Goal: Navigation & Orientation: Find specific page/section

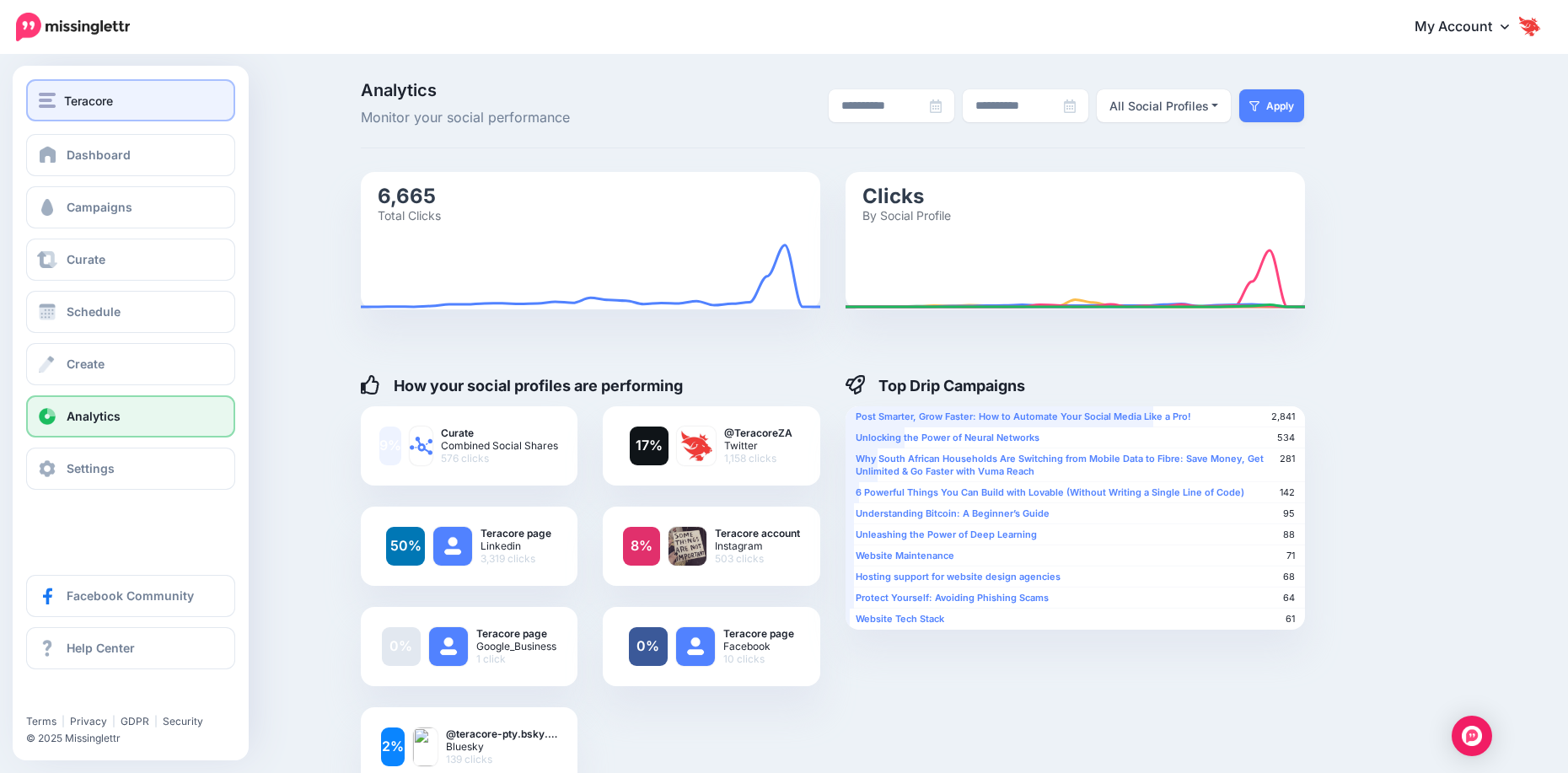
click at [91, 105] on span "Teracore" at bounding box center [88, 100] width 49 height 19
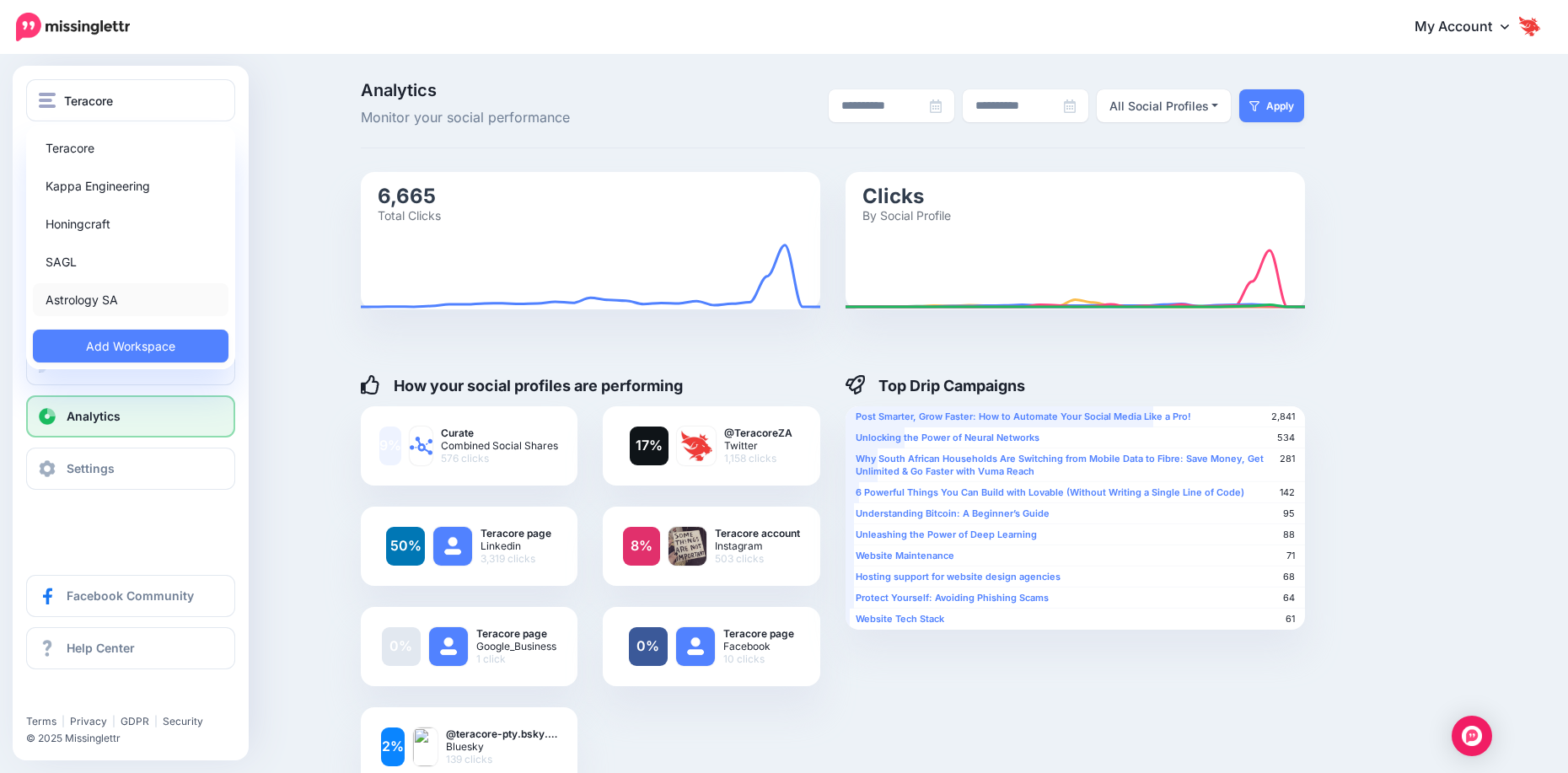
click at [121, 308] on link "Astrology SA" at bounding box center [130, 300] width 195 height 33
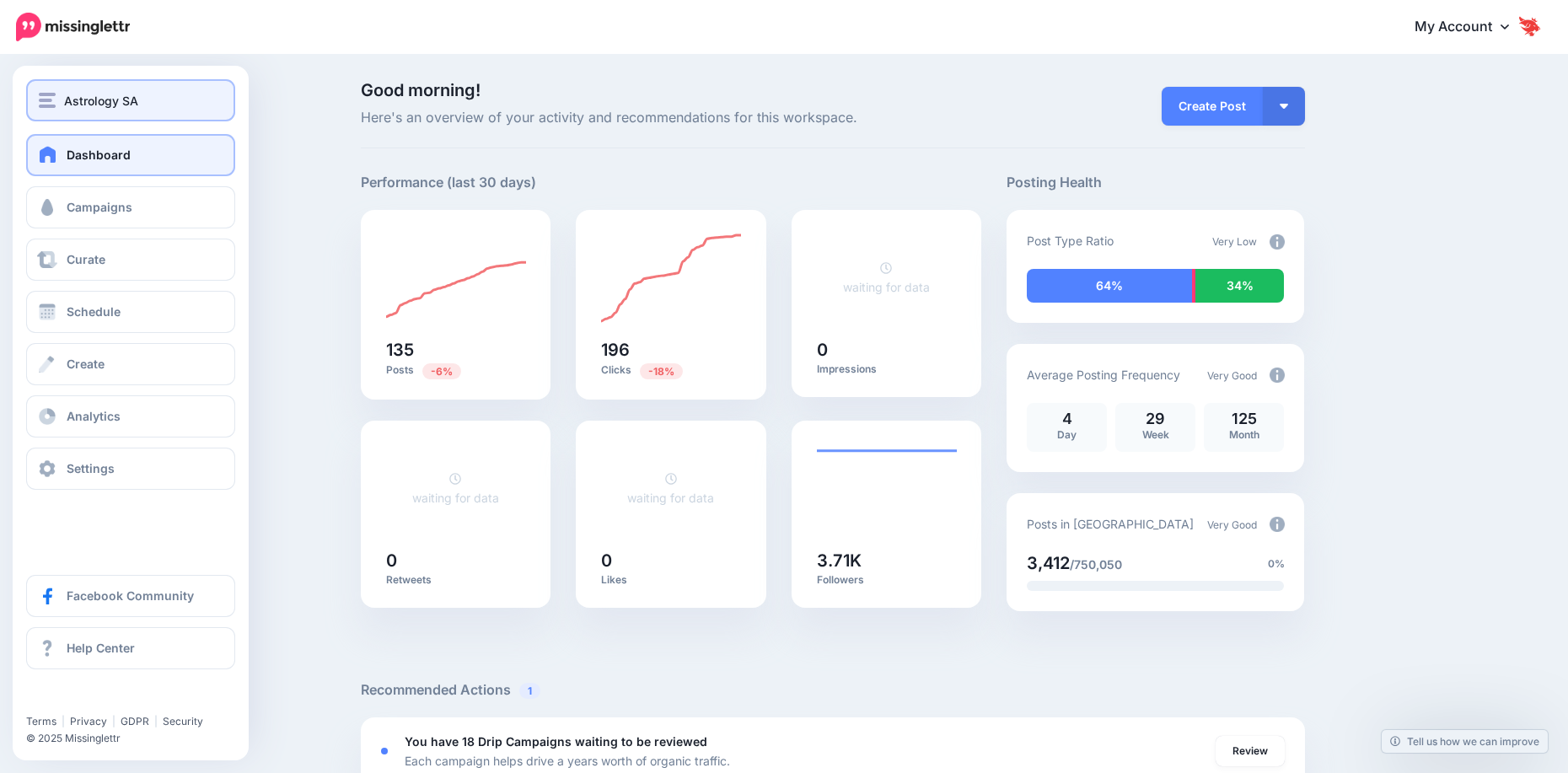
click at [55, 98] on img "button" at bounding box center [47, 100] width 17 height 16
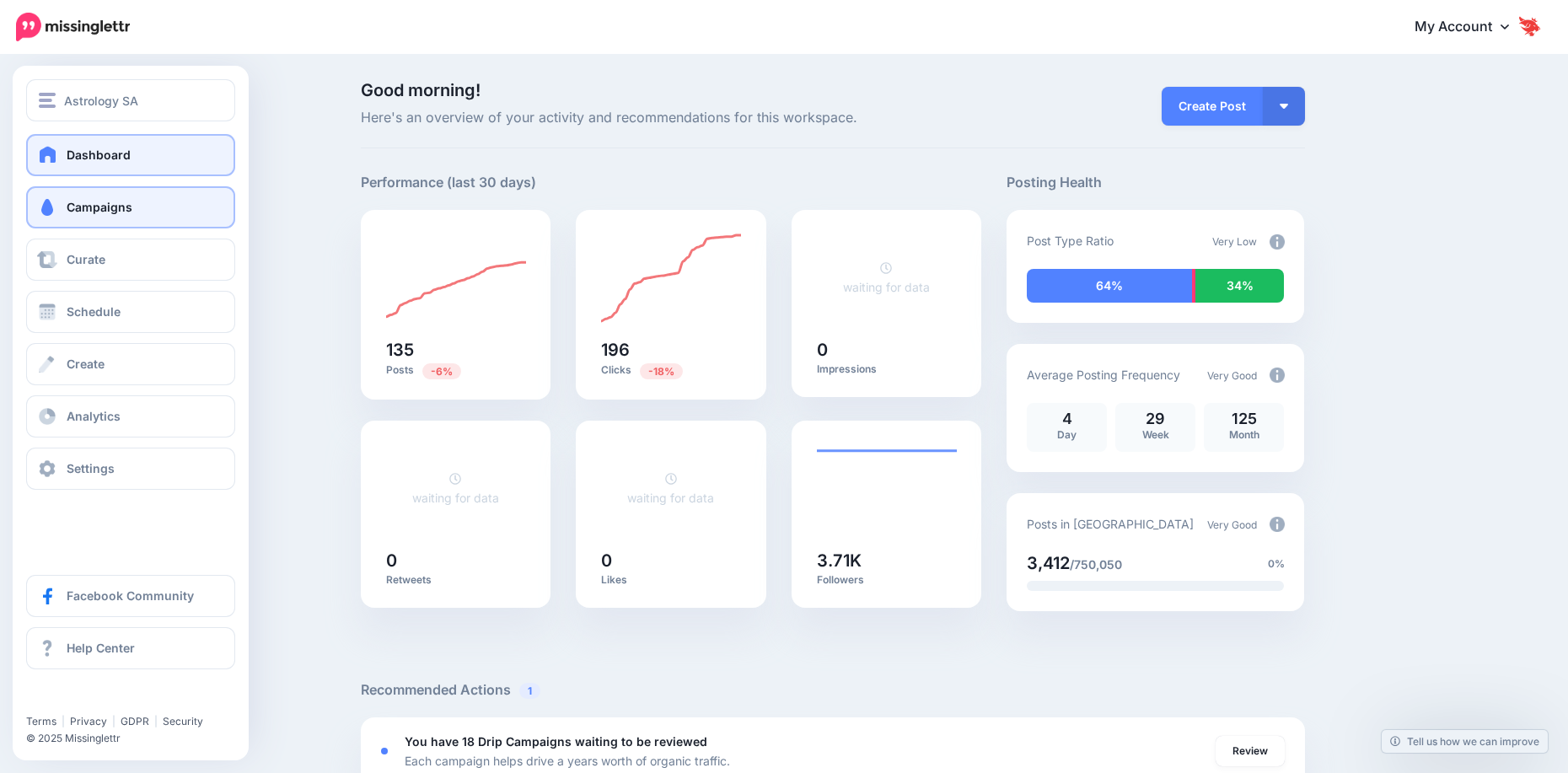
click at [73, 209] on span "Campaigns" at bounding box center [100, 207] width 66 height 15
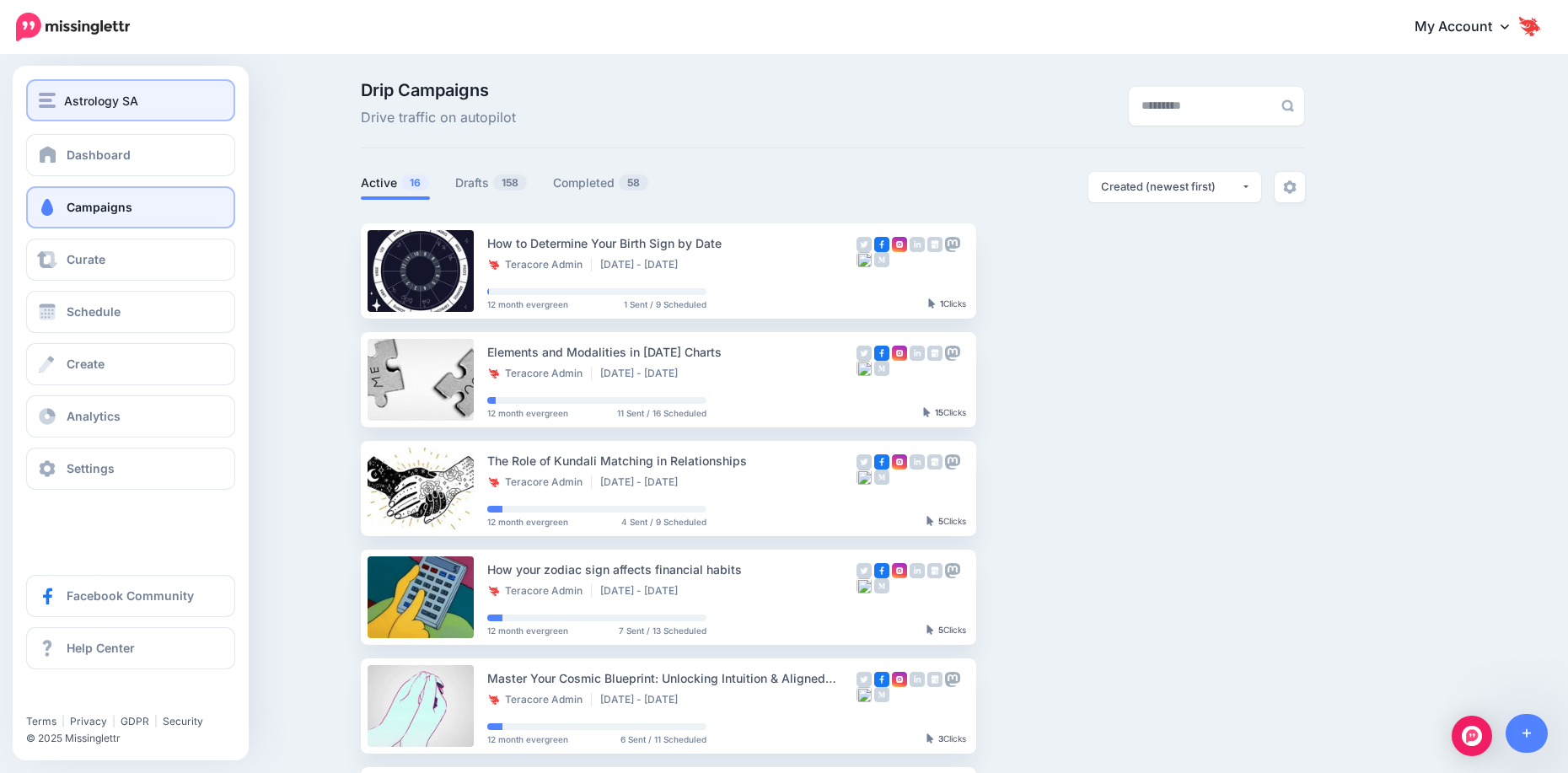
click at [75, 96] on span "Astrology SA" at bounding box center [101, 100] width 74 height 19
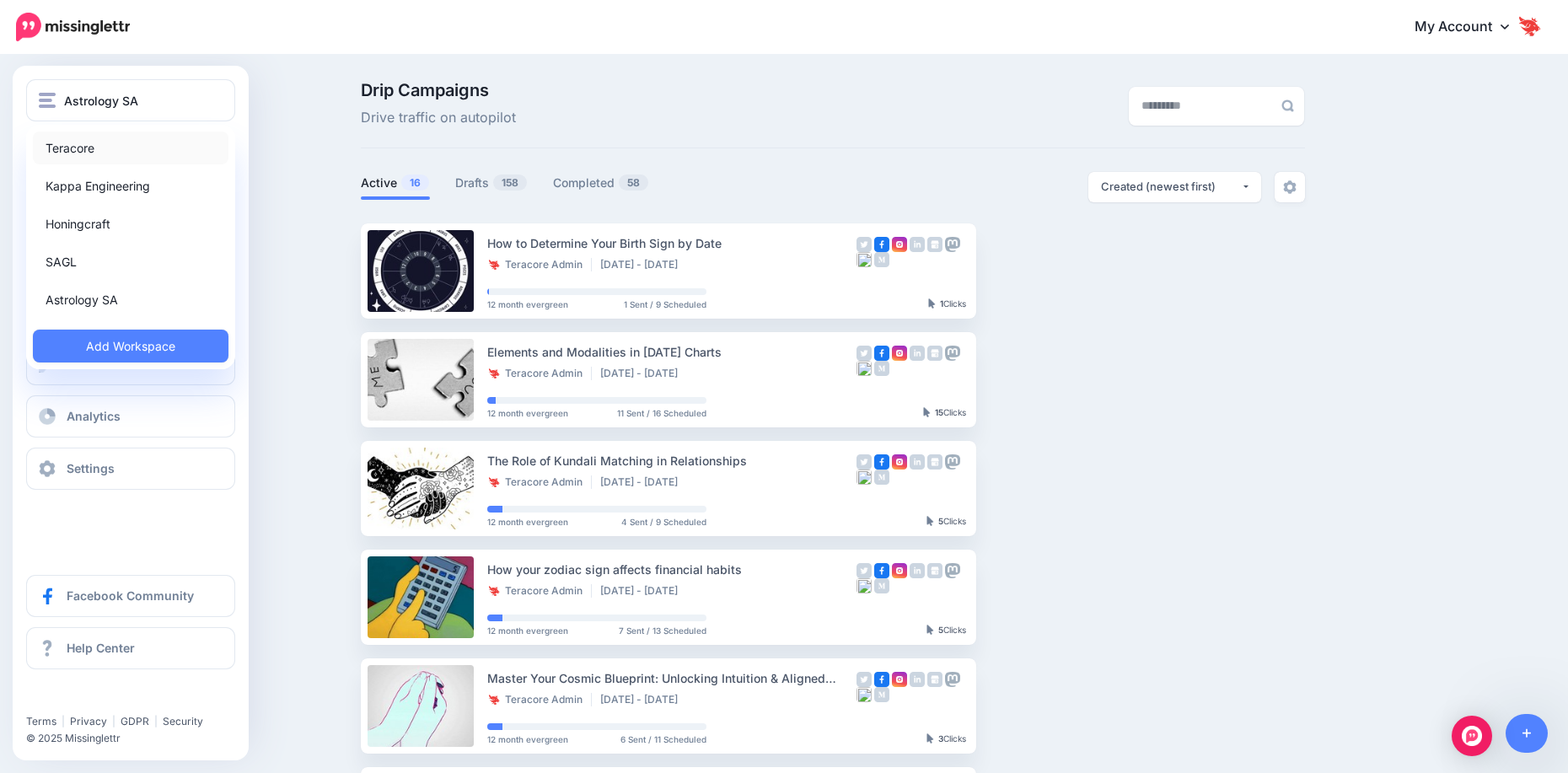
click at [94, 145] on link "Teracore" at bounding box center [130, 148] width 195 height 33
